Goal: Check status

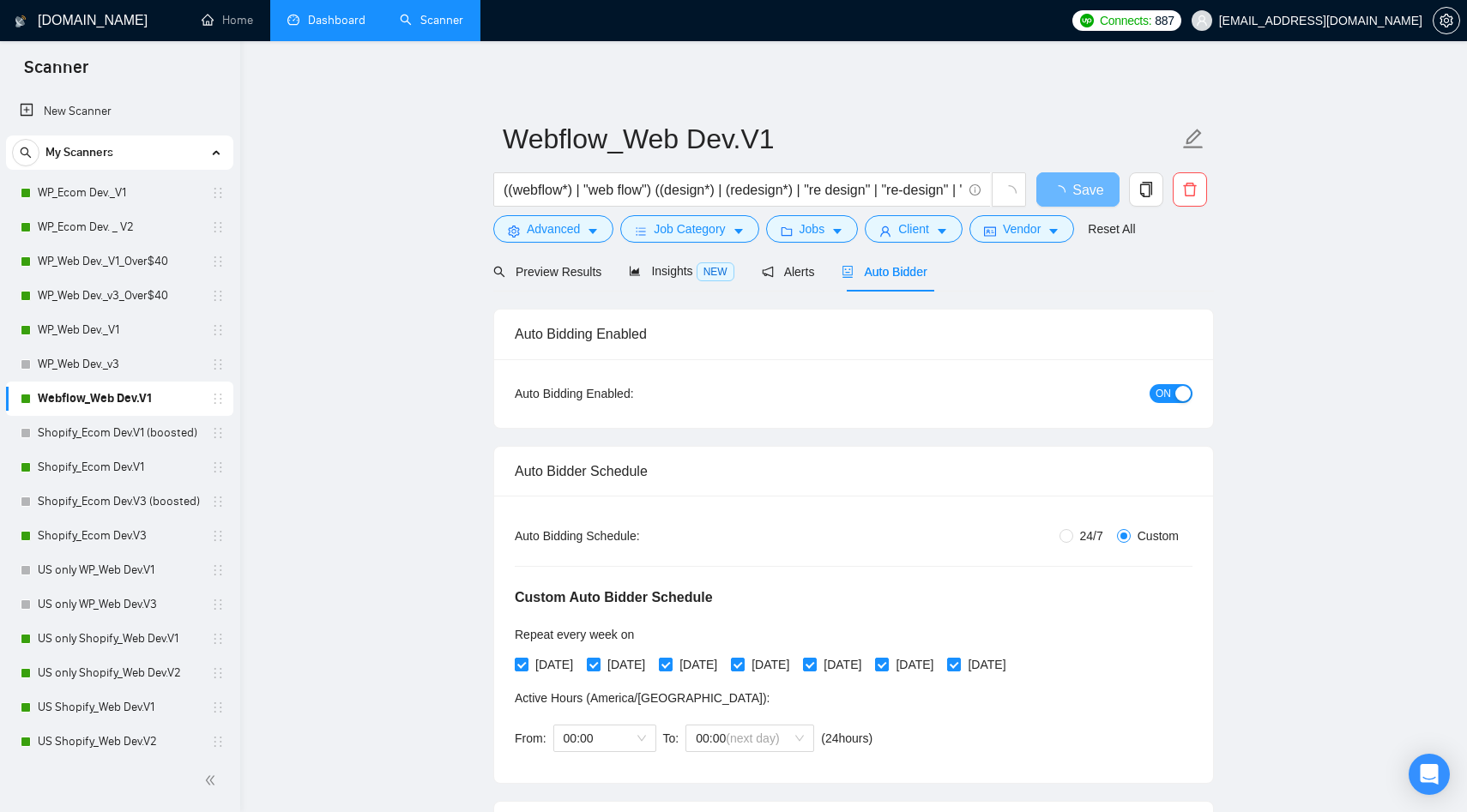
click at [297, 27] on link "Dashboard" at bounding box center [326, 20] width 78 height 14
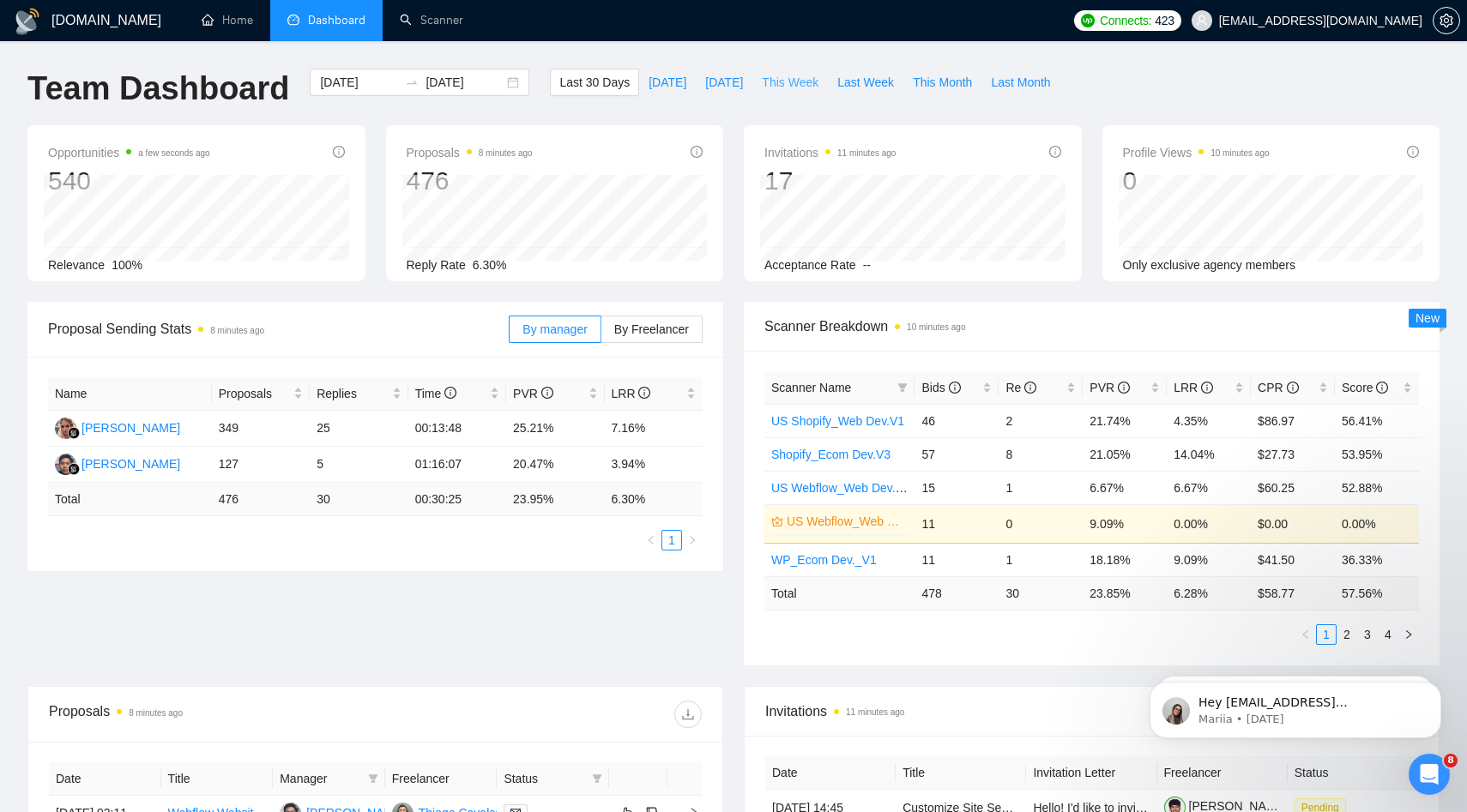
click at [796, 89] on span "This Week" at bounding box center [790, 82] width 57 height 19
type input "[DATE]"
